Goal: Download file/media

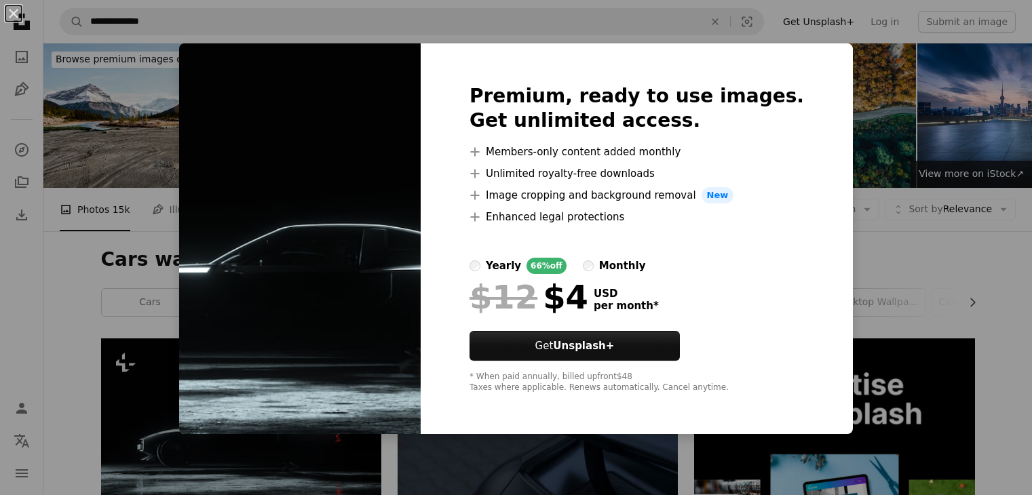
scroll to position [151, 0]
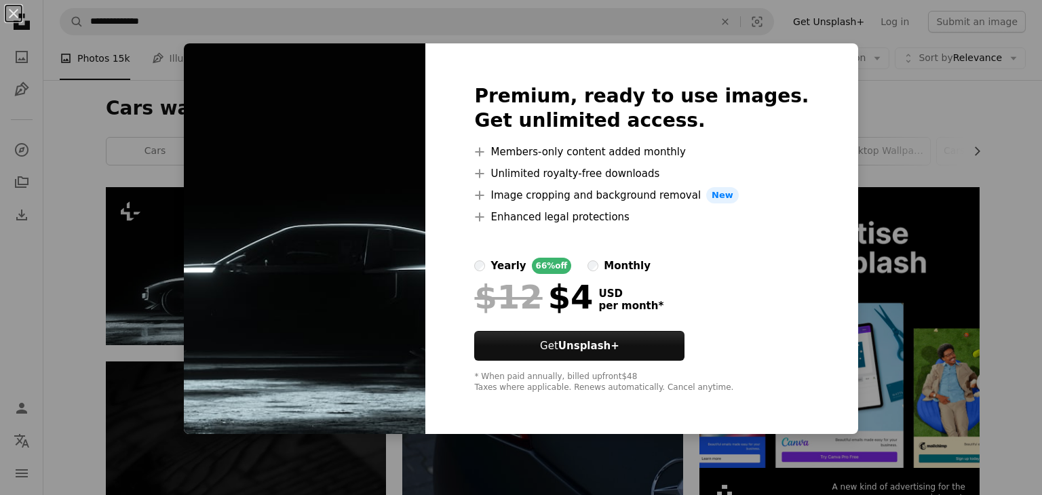
click at [578, 459] on div "An X shape Premium, ready to use images. Get unlimited access. A plus sign Memb…" at bounding box center [521, 247] width 1042 height 495
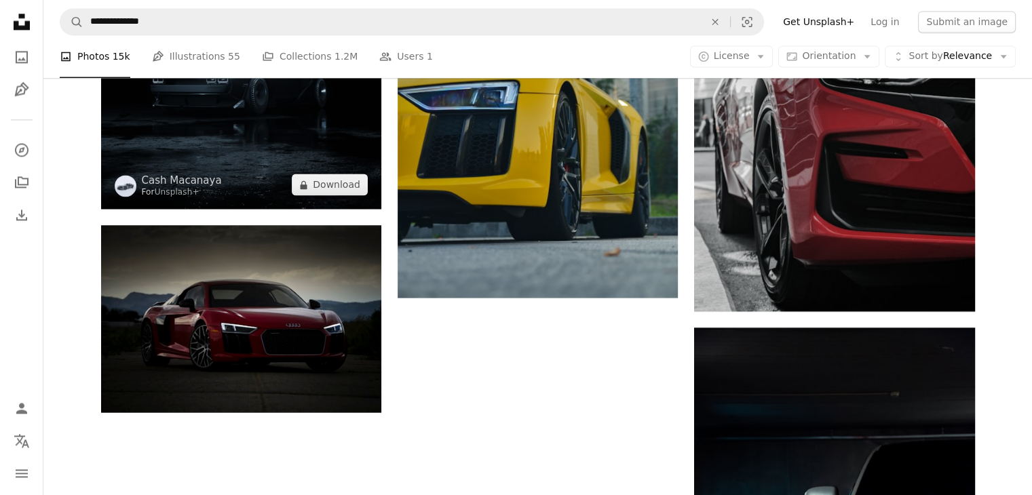
scroll to position [2036, 0]
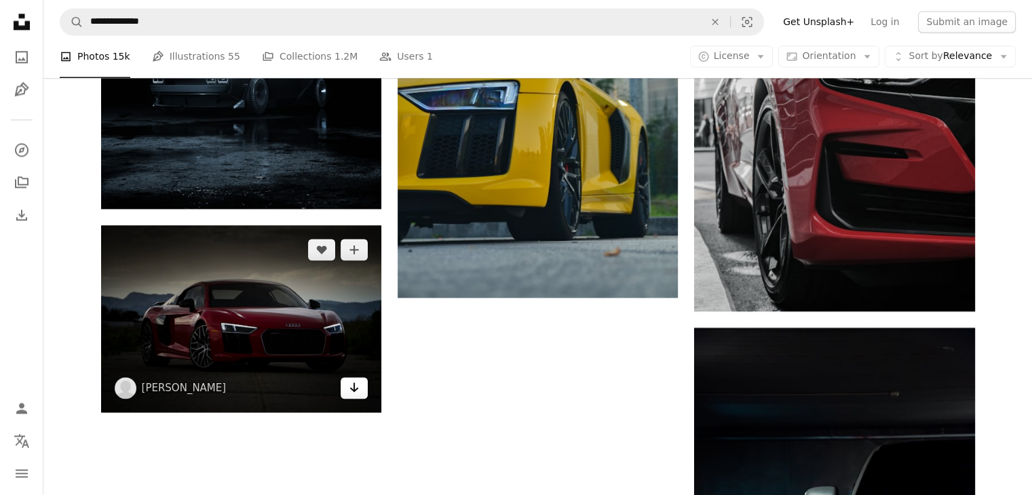
click at [353, 389] on icon "Arrow pointing down" at bounding box center [354, 387] width 11 height 16
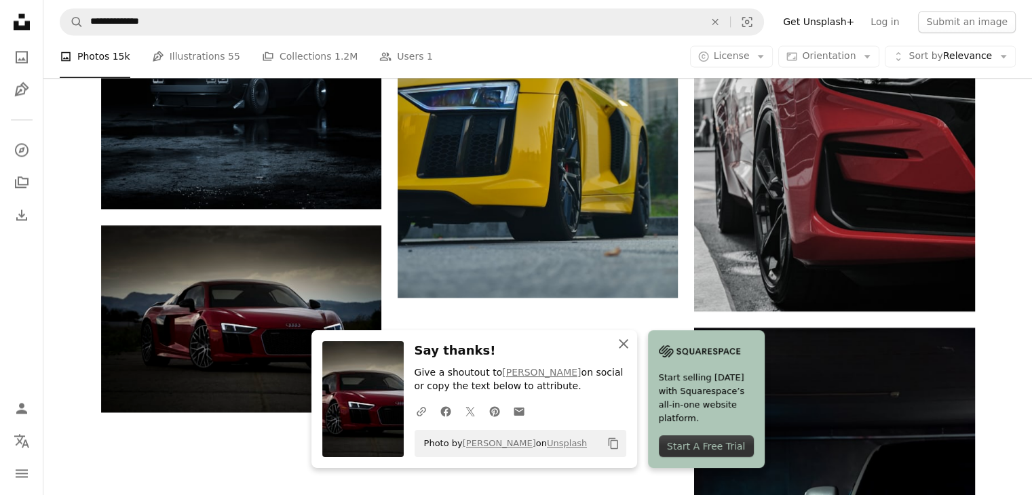
click at [616, 345] on icon "An X shape" at bounding box center [623, 344] width 16 height 16
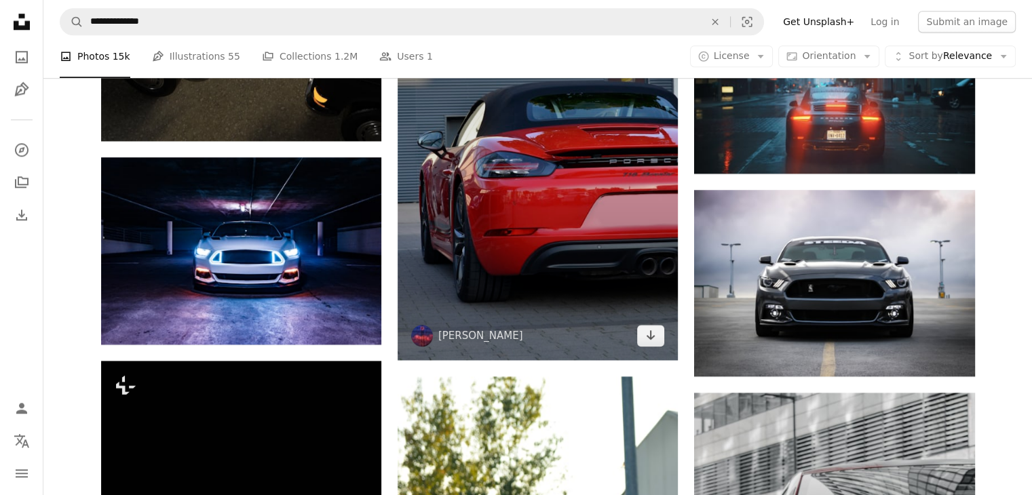
scroll to position [1470, 0]
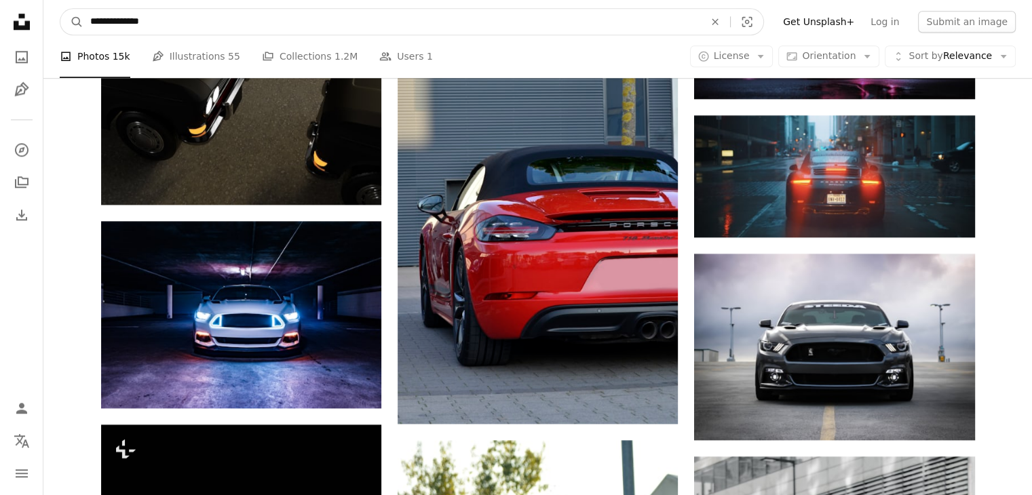
click at [242, 25] on input "**********" at bounding box center [391, 22] width 617 height 26
type input "*"
type input "**********"
click at [60, 9] on button "A magnifying glass" at bounding box center [71, 22] width 23 height 26
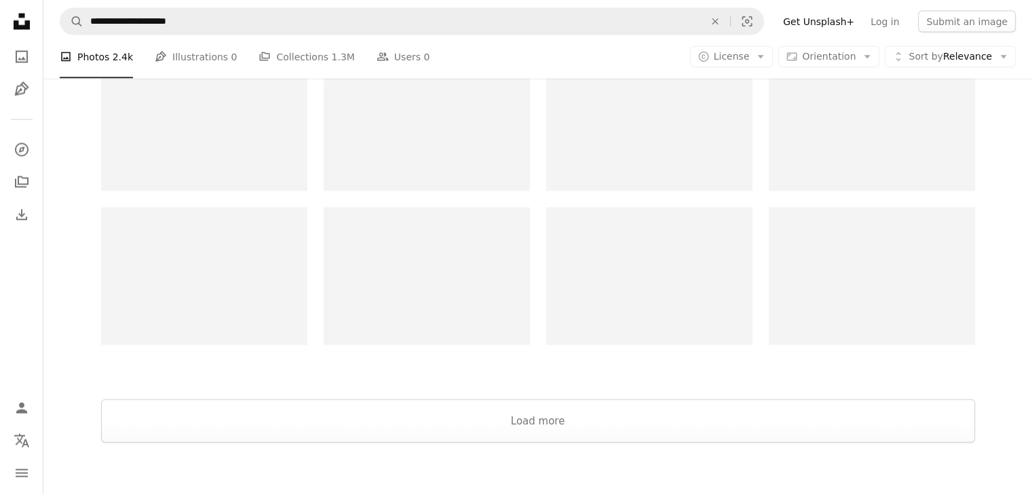
scroll to position [2968, 0]
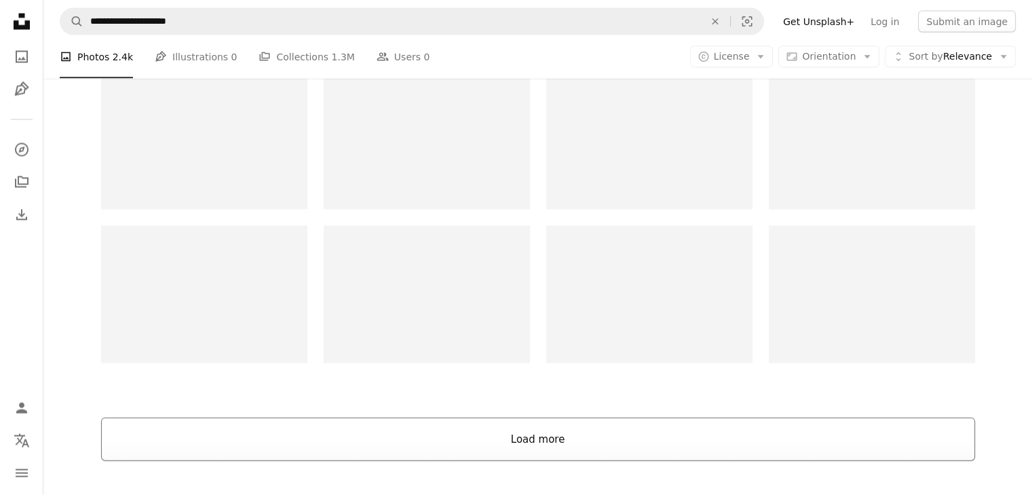
click at [335, 440] on button "Load more" at bounding box center [538, 439] width 874 height 43
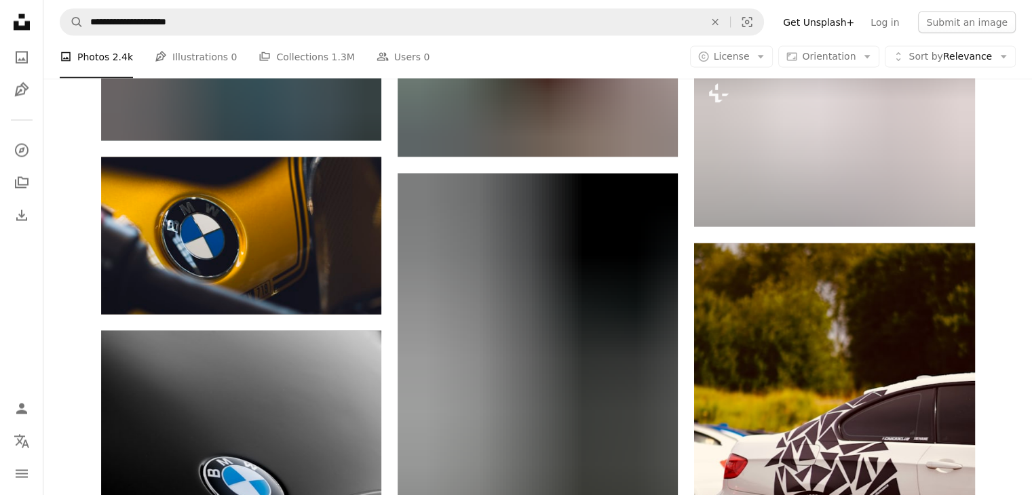
scroll to position [18056, 0]
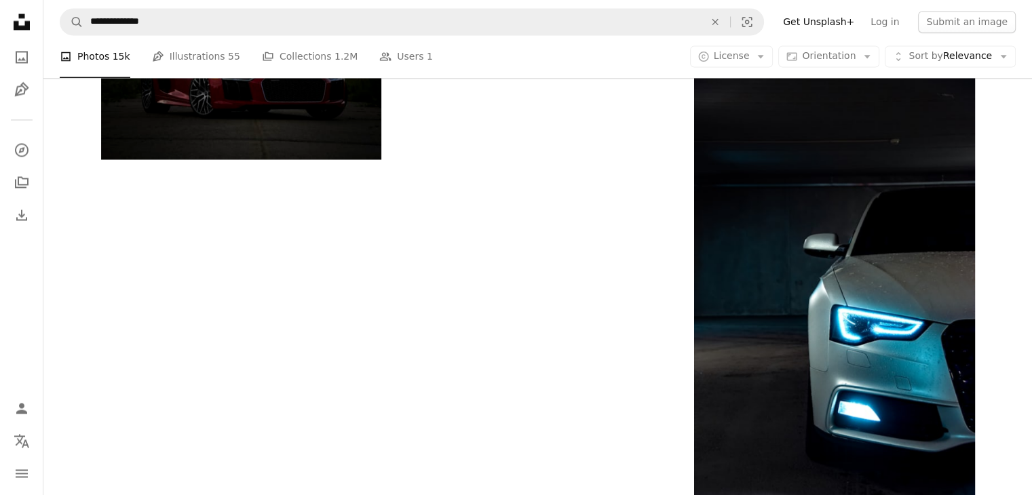
scroll to position [1470, 0]
